Goal: Check status

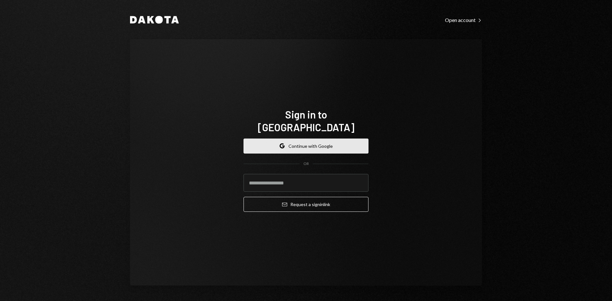
click at [322, 144] on button "Google Continue with Google" at bounding box center [305, 146] width 125 height 15
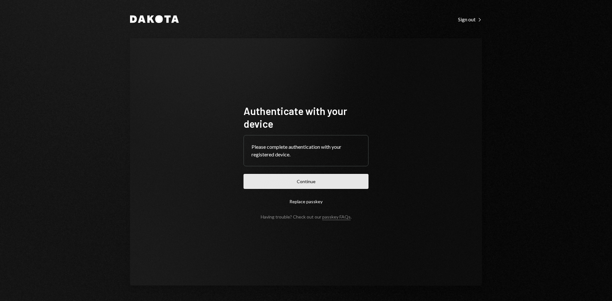
click at [292, 184] on button "Continue" at bounding box center [305, 181] width 125 height 15
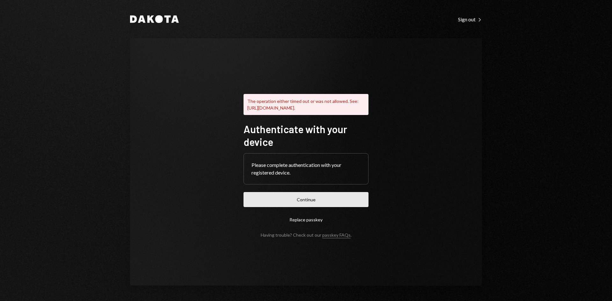
click at [307, 201] on button "Continue" at bounding box center [305, 199] width 125 height 15
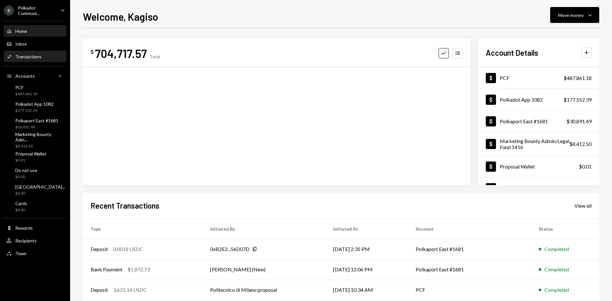
click at [30, 59] on div "Transactions" at bounding box center [28, 56] width 26 height 5
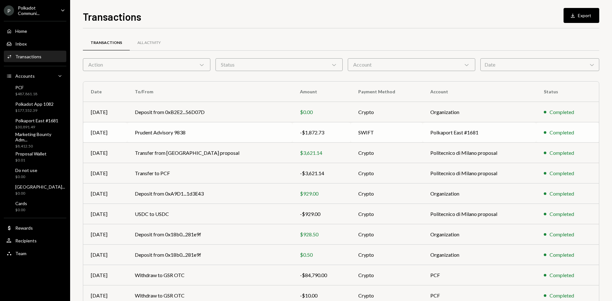
click at [340, 134] on td "-$1,872.73" at bounding box center [321, 132] width 58 height 20
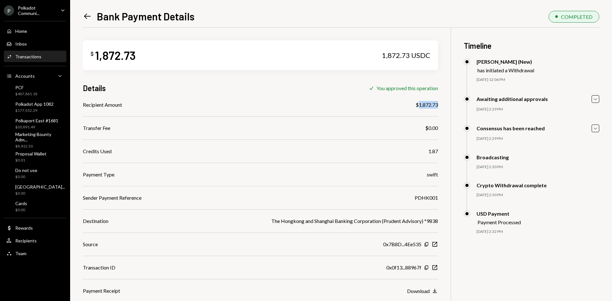
drag, startPoint x: 438, startPoint y: 104, endPoint x: 419, endPoint y: 106, distance: 19.2
click at [419, 106] on div "$ 1,872.73 1,872.73 USDC Details Check You approved this operation Recipient Am…" at bounding box center [341, 178] width 516 height 301
copy div "1,872.73"
click at [86, 16] on icon "Left Arrow" at bounding box center [87, 16] width 9 height 9
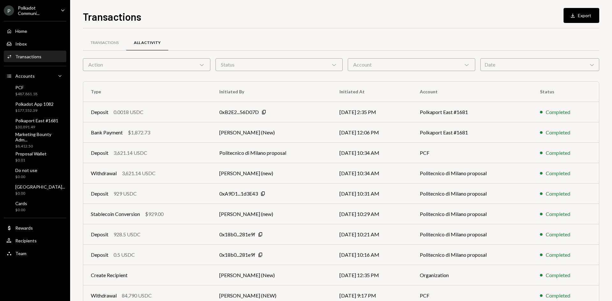
click at [38, 56] on div "Transactions" at bounding box center [28, 56] width 26 height 5
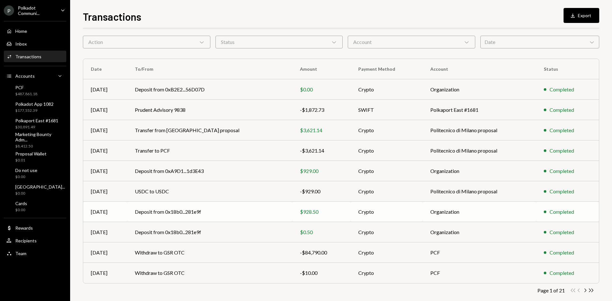
scroll to position [32, 0]
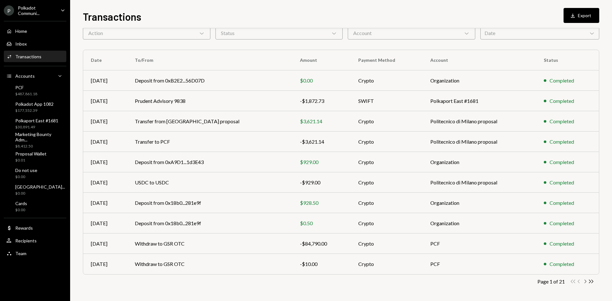
click at [585, 284] on icon "Chevron Right" at bounding box center [585, 282] width 6 height 6
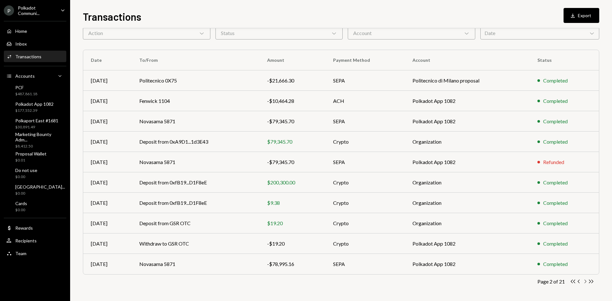
click at [585, 283] on icon "Chevron Right" at bounding box center [585, 282] width 6 height 6
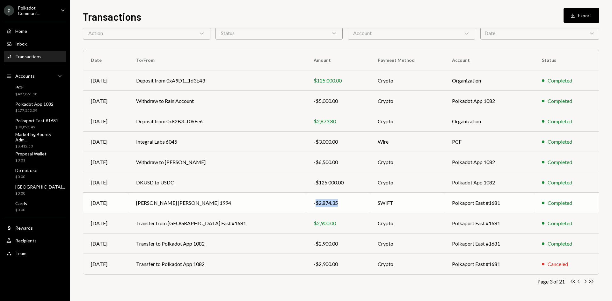
drag, startPoint x: 314, startPoint y: 205, endPoint x: 288, endPoint y: 206, distance: 26.2
click at [314, 206] on div "-$2,874.35" at bounding box center [338, 203] width 49 height 8
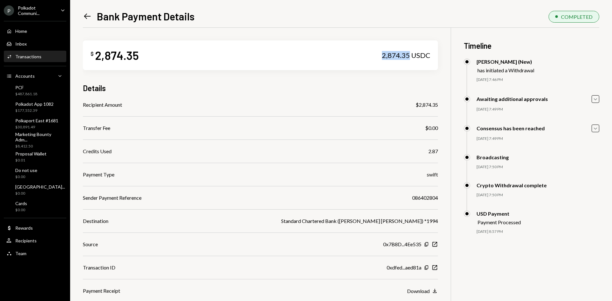
drag, startPoint x: 410, startPoint y: 56, endPoint x: 380, endPoint y: 55, distance: 29.7
click at [380, 55] on div "$ 2,874.35 2,874.35 USDC" at bounding box center [260, 55] width 355 height 30
copy div "2,874.35"
click at [29, 55] on div "Transactions" at bounding box center [28, 56] width 26 height 5
